Goal: Information Seeking & Learning: Learn about a topic

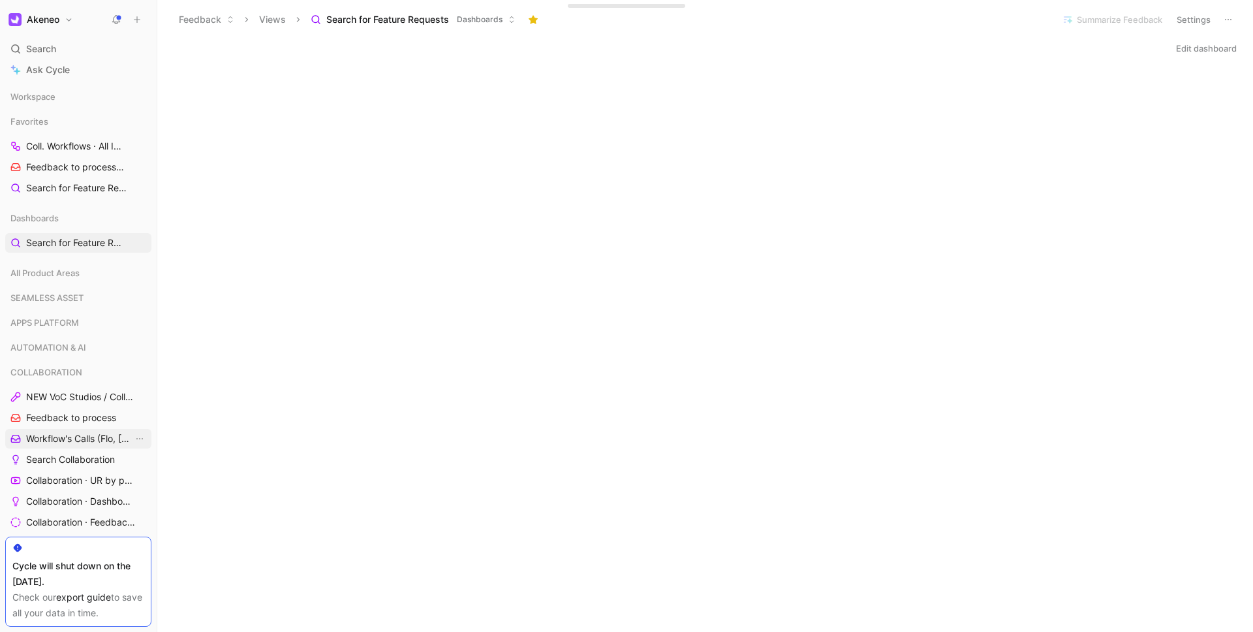
click at [64, 437] on span "Workflow's Calls (Flo, [PERSON_NAME], [PERSON_NAME])" at bounding box center [79, 438] width 107 height 13
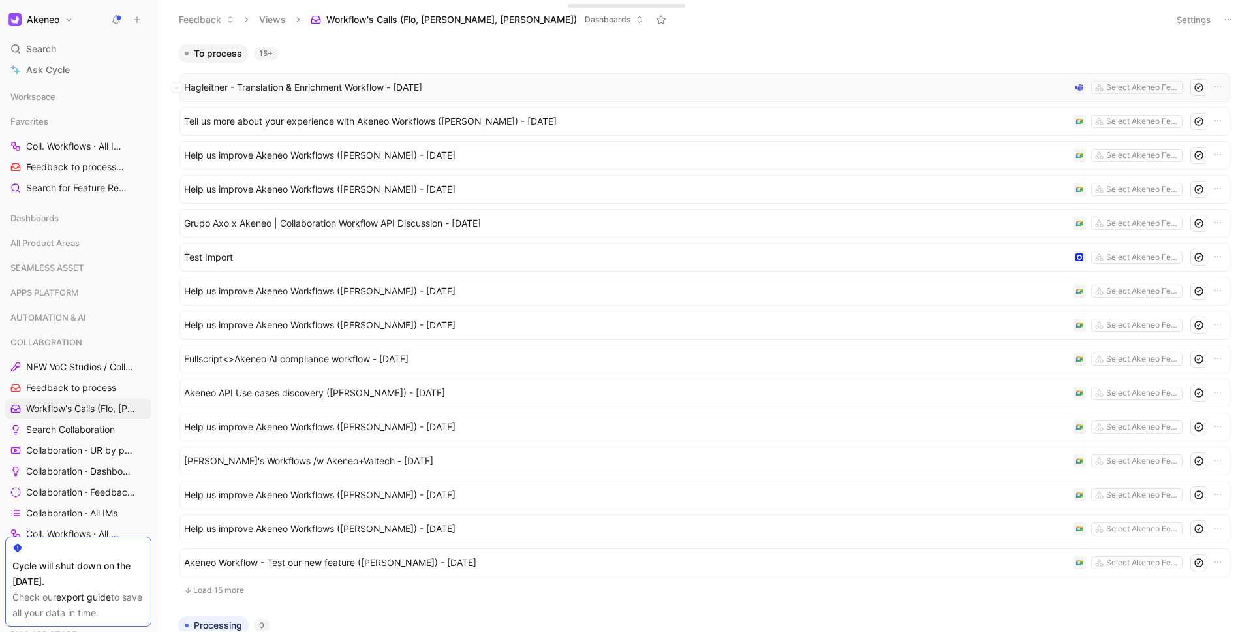
click at [358, 84] on span "Hagleitner - Translation & Enrichment Workflow - [DATE]" at bounding box center [626, 88] width 884 height 16
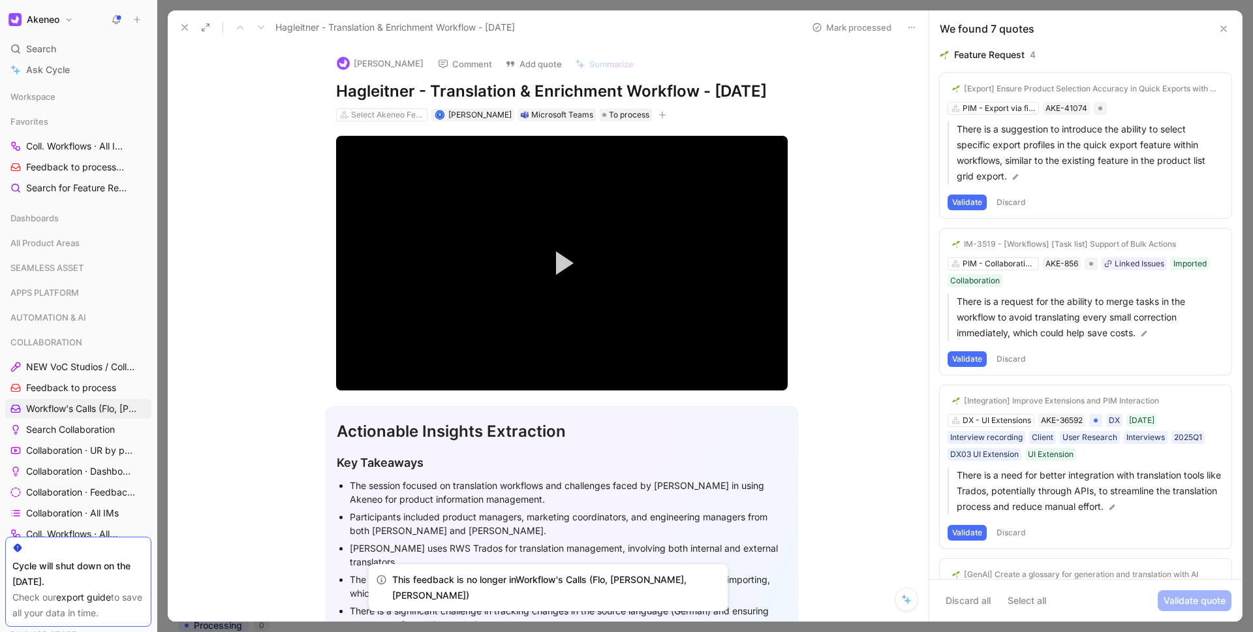
click at [253, 95] on div "[PERSON_NAME] Comment Add quote [PERSON_NAME] - Translation & Enrichment Workfl…" at bounding box center [548, 332] width 761 height 577
click at [191, 27] on button at bounding box center [185, 27] width 18 height 18
